Goal: Task Accomplishment & Management: Manage account settings

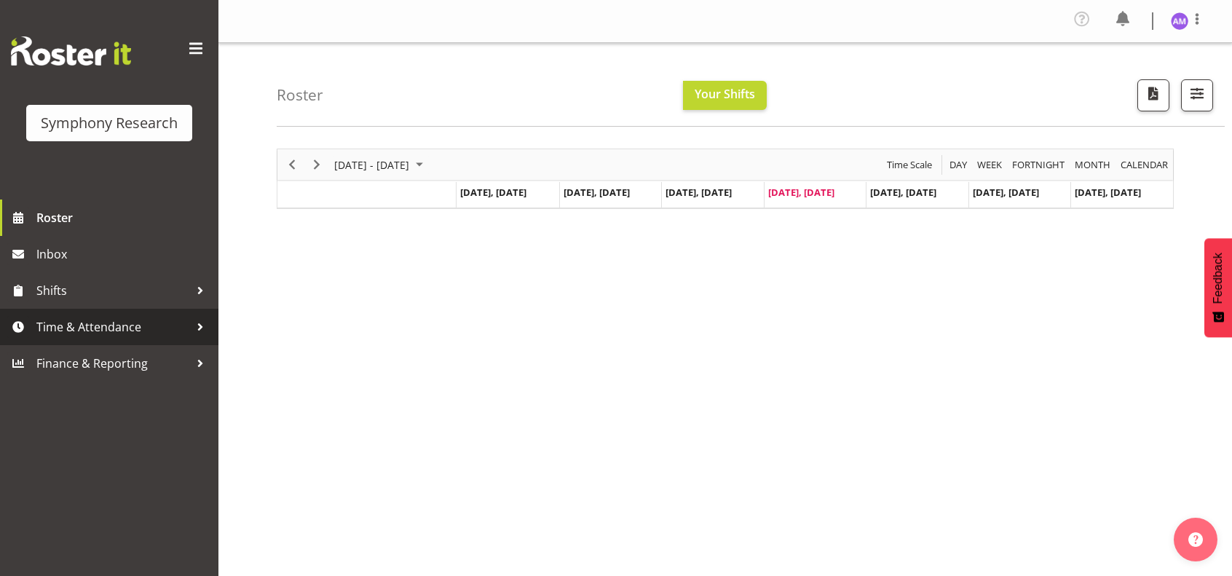
click at [90, 328] on span "Time & Attendance" at bounding box center [112, 327] width 153 height 22
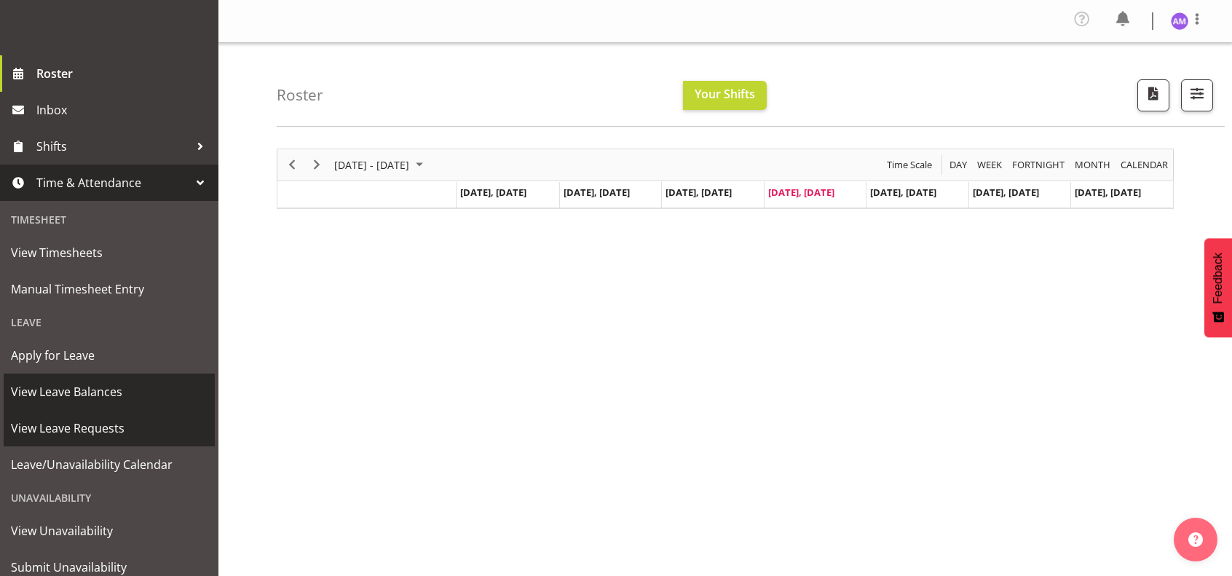
scroll to position [146, 0]
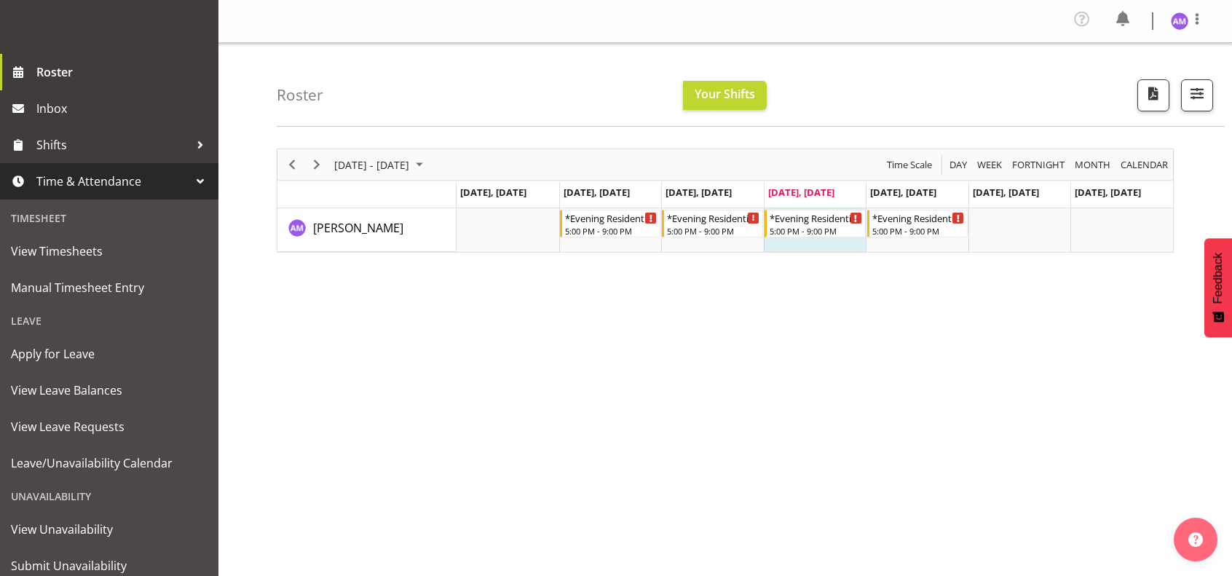
click at [606, 325] on div "[DATE] - [DATE] [DATE] Day Week Fortnight Month calendar Month Agenda Time Scal…" at bounding box center [754, 429] width 955 height 582
click at [890, 240] on td "Timeline Week of September 4, 2025" at bounding box center [917, 230] width 103 height 44
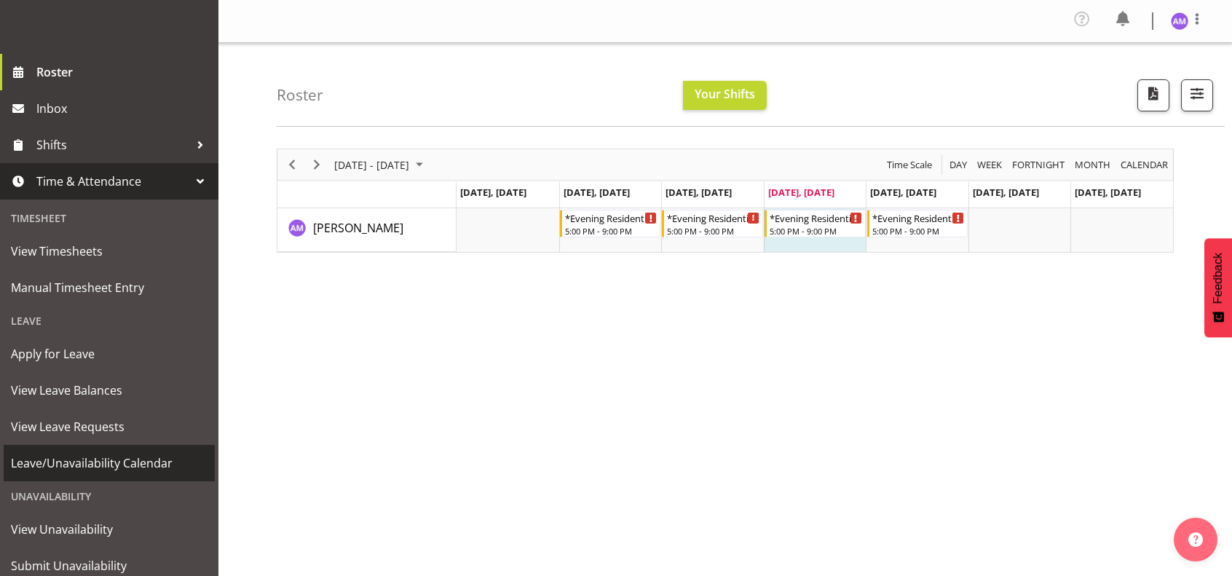
scroll to position [194, 0]
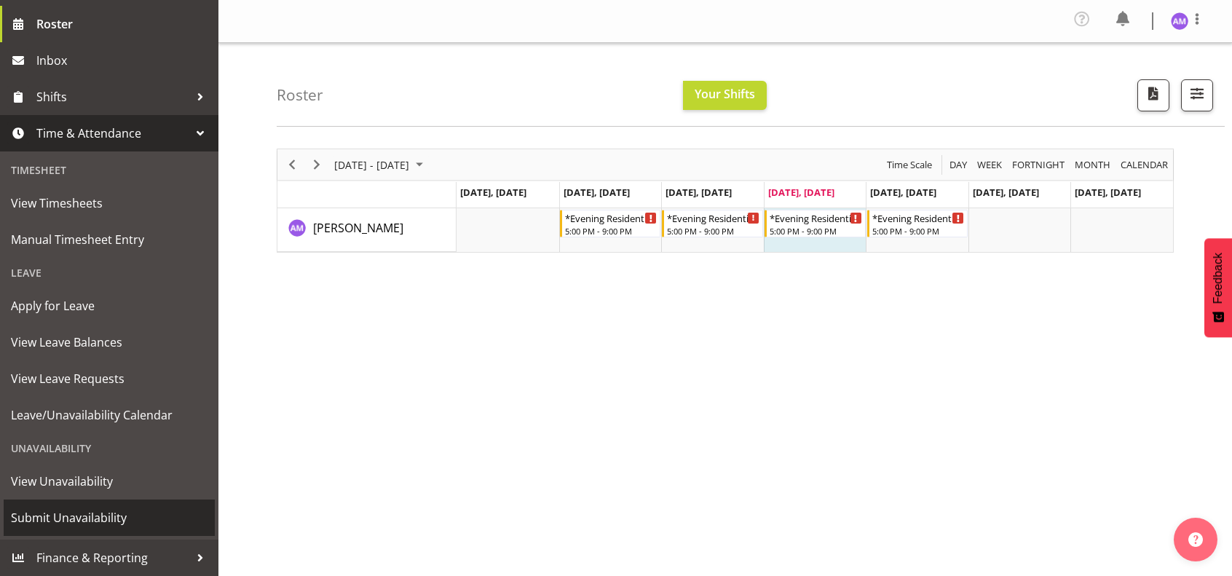
click at [98, 525] on span "Submit Unavailability" at bounding box center [109, 518] width 197 height 22
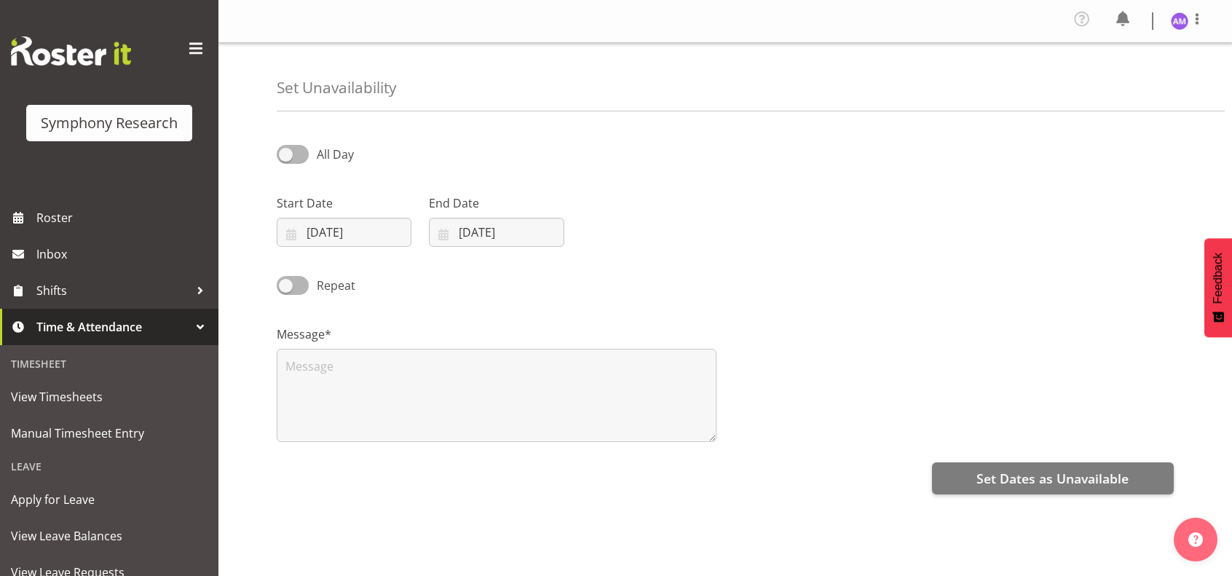
select select "8"
select select "2025"
click at [360, 227] on input "04/09/2025" at bounding box center [344, 232] width 135 height 29
click at [483, 381] on span "13" at bounding box center [481, 379] width 12 height 14
type input "13/09/2025"
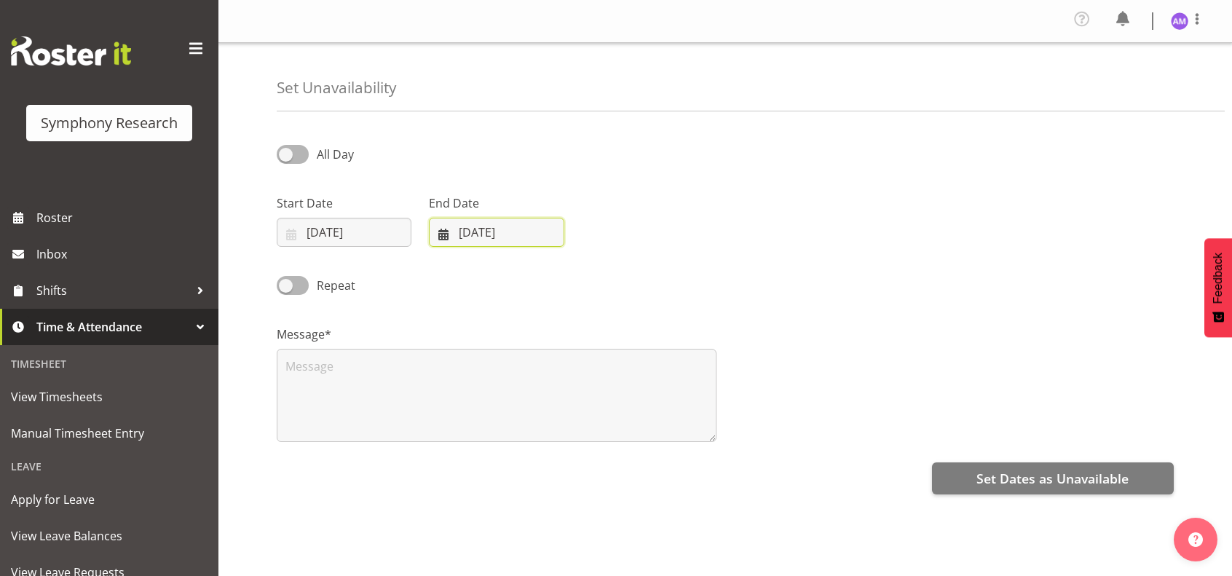
click at [497, 228] on input "04/09/2025" at bounding box center [496, 232] width 135 height 29
click at [466, 400] on link "14" at bounding box center [457, 405] width 29 height 27
type input "14/09/2025"
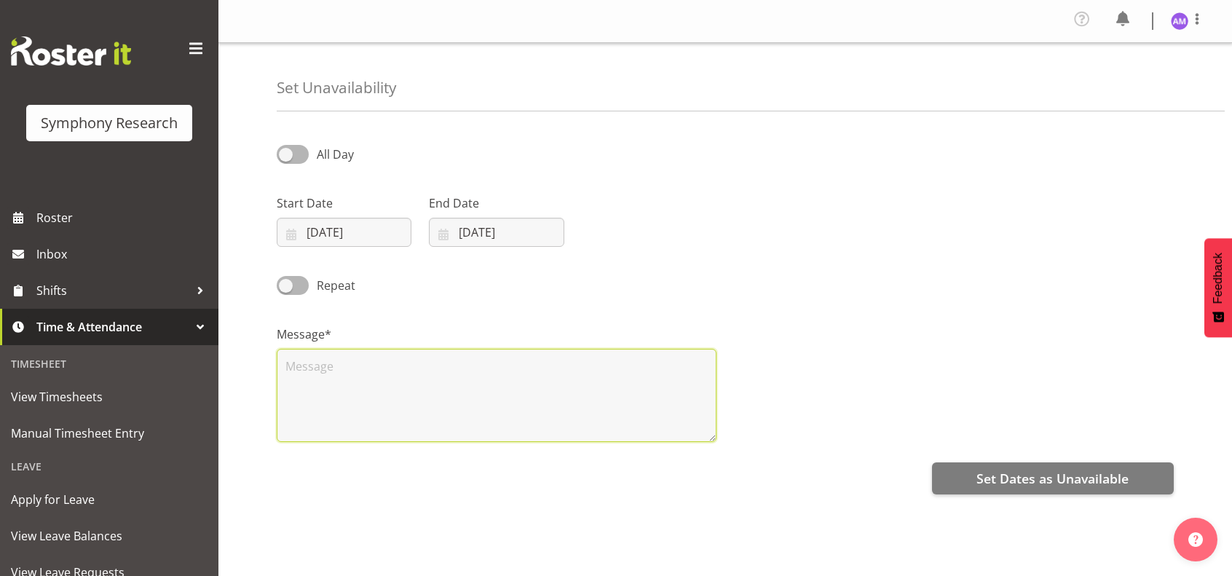
click at [509, 398] on textarea at bounding box center [497, 395] width 440 height 93
type textarea "NA"
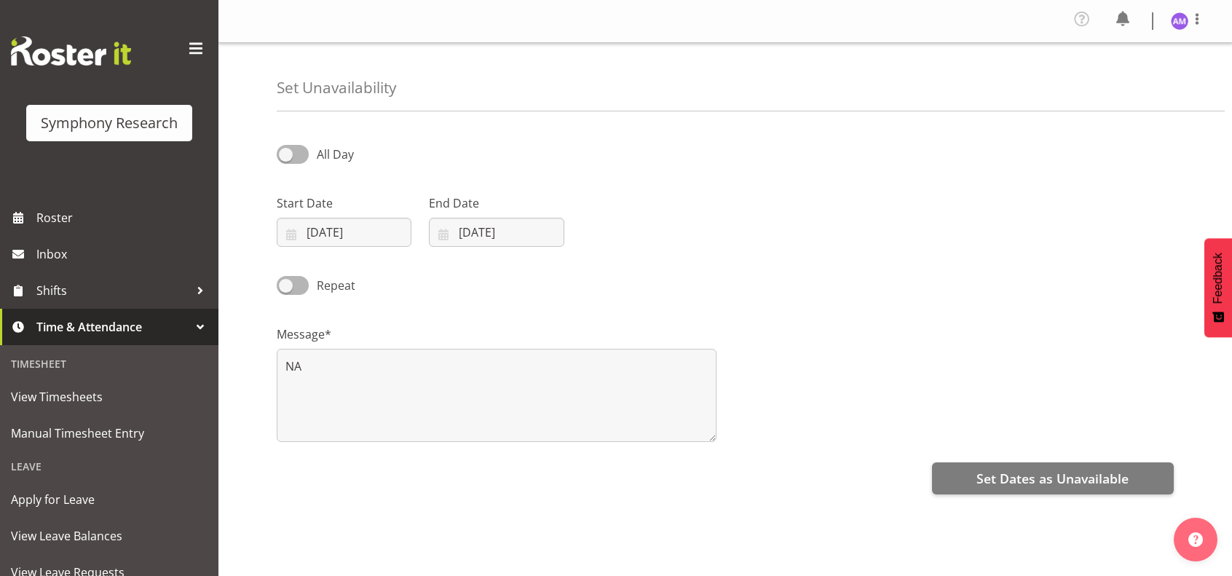
click at [1021, 458] on div "All Day Start Date 13/09/2025 January February March April May June July August…" at bounding box center [754, 413] width 955 height 582
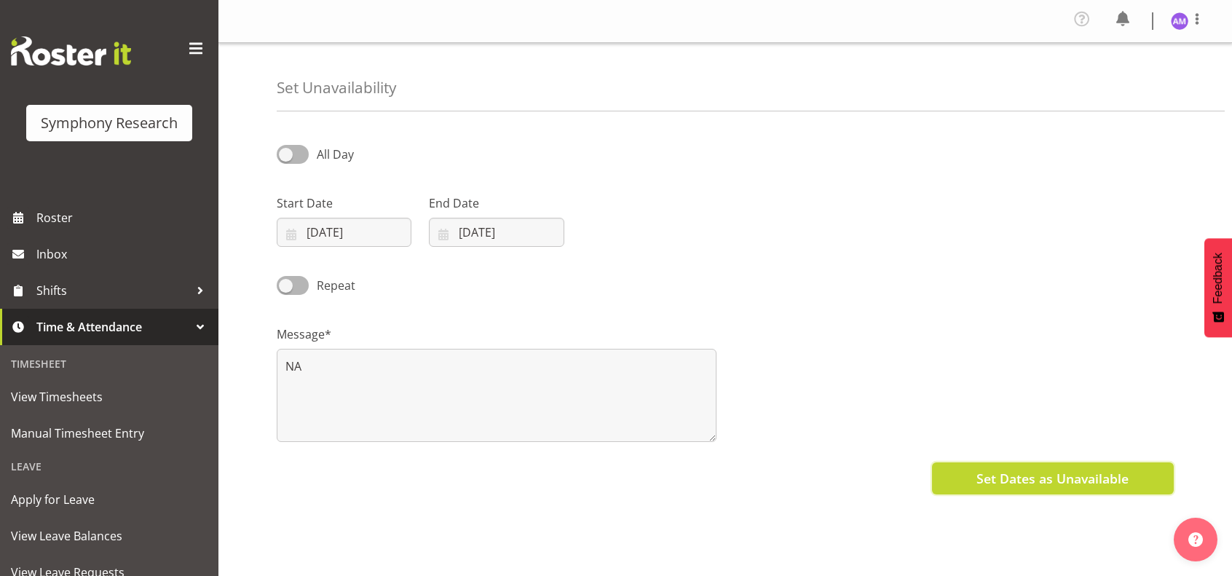
click at [1023, 467] on button "Set Dates as Unavailable" at bounding box center [1053, 478] width 242 height 32
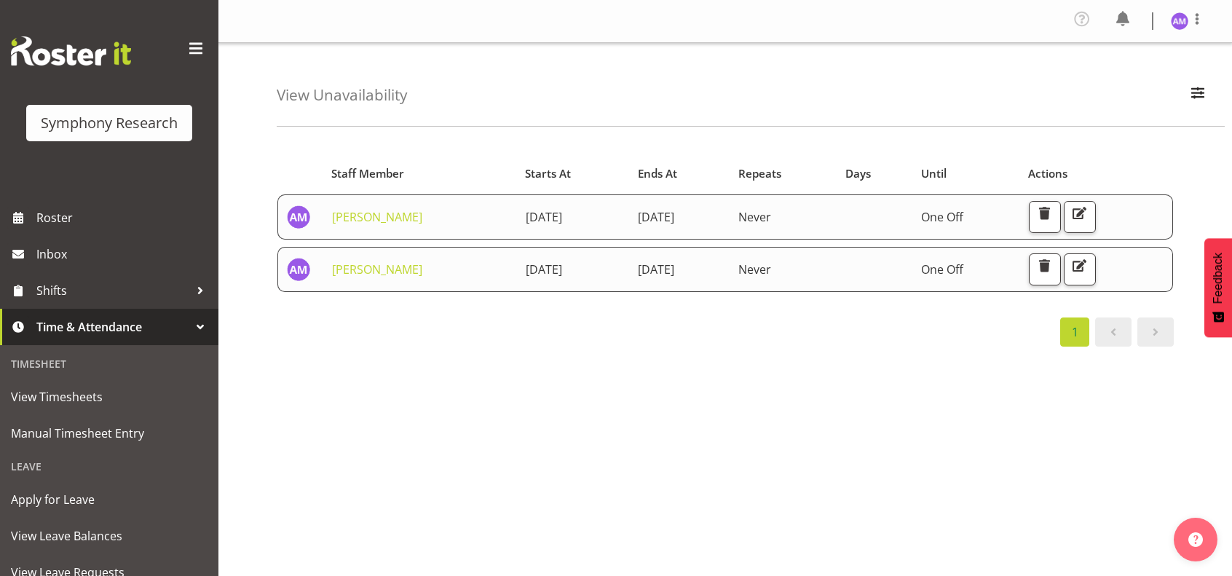
click at [911, 362] on div "Starts At Staff Member Starts At Ends At Repeats Days Until Actions Amal Makan …" at bounding box center [754, 429] width 955 height 582
